Goal: Consume media (video, audio): Consume media (video, audio)

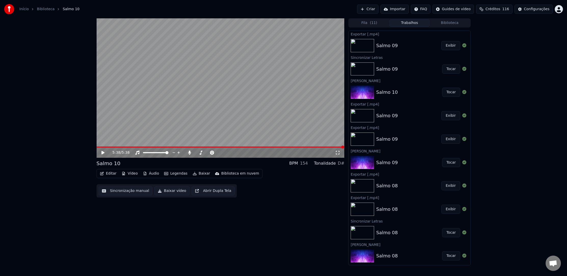
click at [102, 153] on icon at bounding box center [102, 153] width 3 height 4
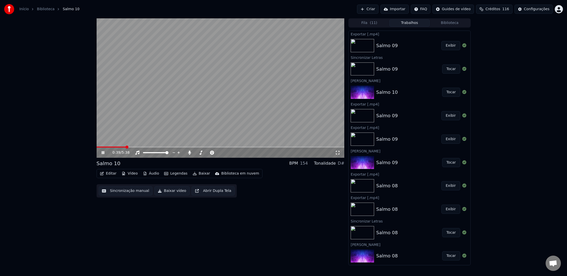
click at [163, 190] on button "Baixar vídeo" at bounding box center [171, 190] width 35 height 9
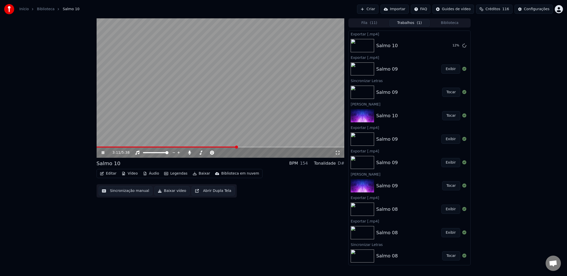
click at [101, 149] on div "3:11 / 5:38" at bounding box center [221, 151] width 248 height 11
click at [105, 155] on div "0:07 / 5:38" at bounding box center [221, 152] width 244 height 5
click at [102, 153] on icon at bounding box center [103, 152] width 3 height 3
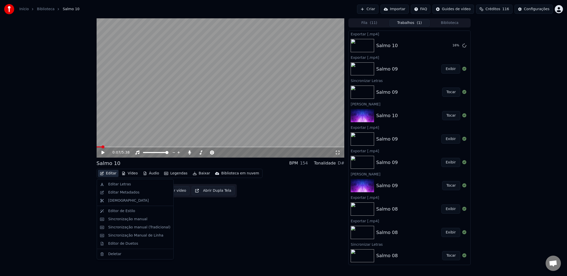
click at [105, 172] on button "Editar" at bounding box center [108, 173] width 21 height 7
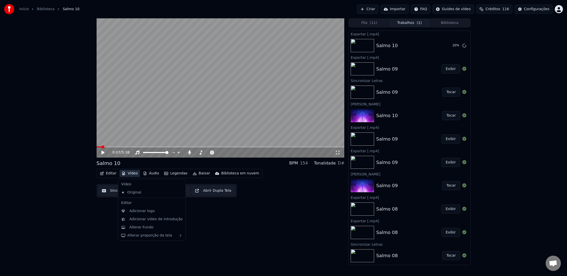
click at [100, 153] on div "0:07 / 5:38" at bounding box center [221, 152] width 244 height 5
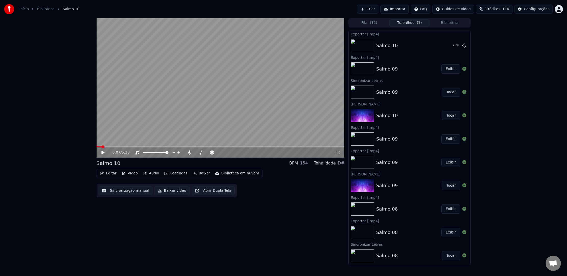
click at [297, 146] on video at bounding box center [221, 87] width 248 height 139
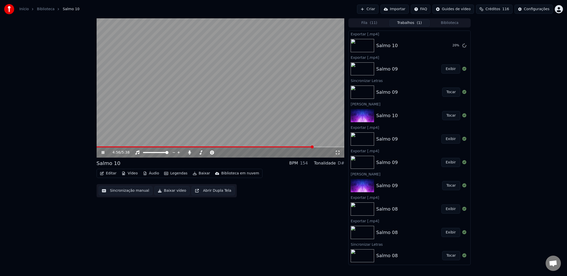
click at [313, 147] on span at bounding box center [221, 146] width 248 height 1
drag, startPoint x: 104, startPoint y: 153, endPoint x: 113, endPoint y: 137, distance: 18.6
click at [104, 153] on icon at bounding box center [107, 153] width 12 height 4
